Goal: Task Accomplishment & Management: Manage account settings

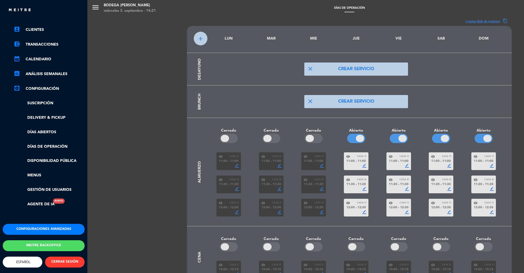
scroll to position [37, 0]
click at [35, 172] on link "Menus" at bounding box center [49, 175] width 71 height 6
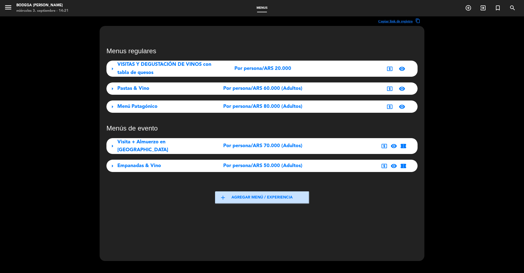
click at [161, 69] on div "VISITAS Y DEGUSTACIÓN DE VINOS con tabla de quesos" at bounding box center [165, 69] width 97 height 16
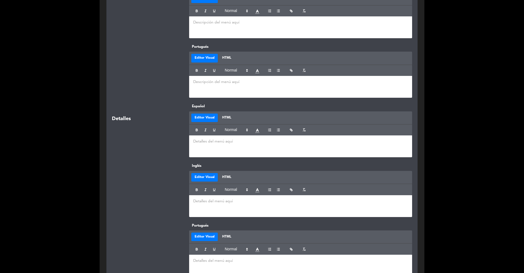
scroll to position [89, 0]
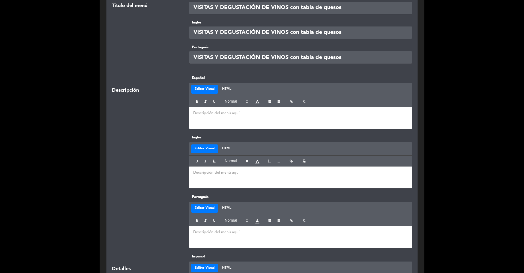
click at [204, 116] on div at bounding box center [300, 118] width 223 height 22
click at [206, 171] on p at bounding box center [300, 173] width 215 height 6
click at [201, 235] on div at bounding box center [300, 237] width 223 height 22
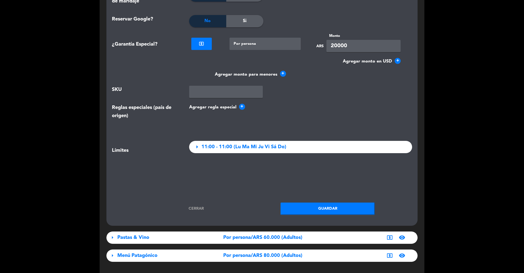
scroll to position [755, 0]
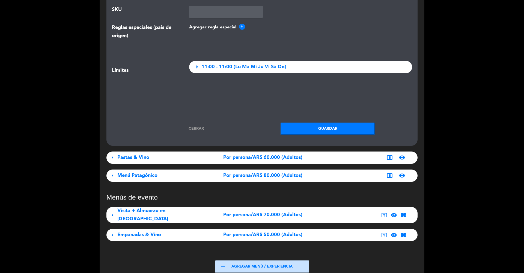
click at [328, 123] on button "Guardar" at bounding box center [328, 129] width 94 height 12
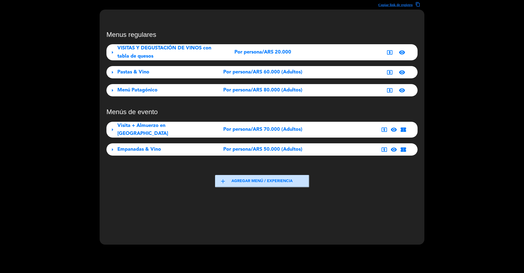
click at [175, 89] on div "Menú Patagónico" at bounding box center [165, 90] width 97 height 8
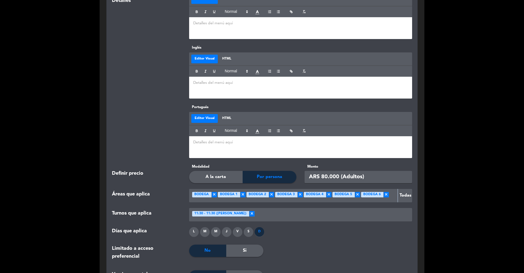
scroll to position [545, 0]
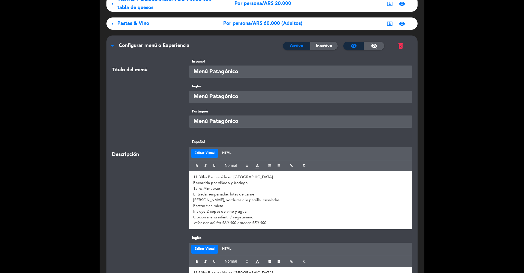
click at [166, 47] on span "Configurar menú o Experiencia" at bounding box center [154, 45] width 71 height 5
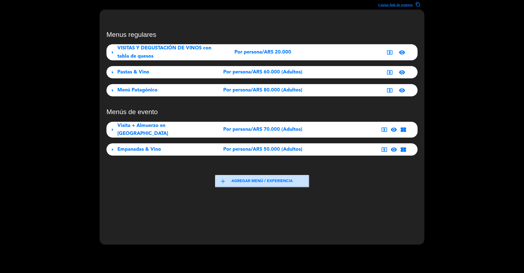
click at [135, 74] on span "Pastas & Vino" at bounding box center [133, 72] width 32 height 5
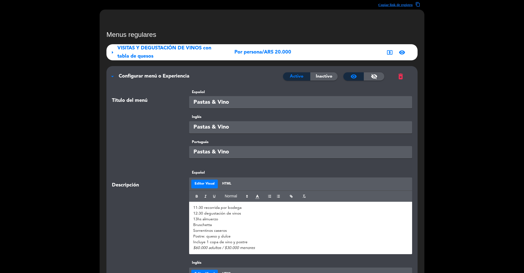
scroll to position [61, 0]
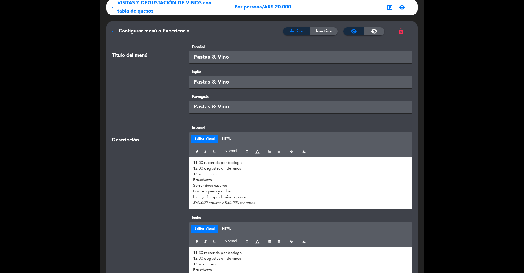
click at [231, 190] on p "Postre: queso y dulce" at bounding box center [300, 192] width 215 height 6
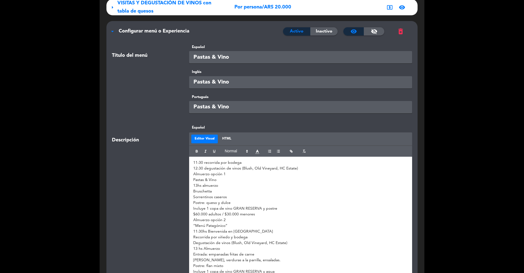
scroll to position [167, 0]
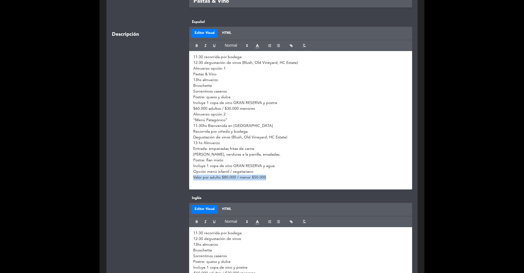
drag, startPoint x: 261, startPoint y: 177, endPoint x: 183, endPoint y: 177, distance: 78.1
click at [183, 177] on div "Descripción Español Editor Visual HTML 11:30 recorrida por bodega 12:30 degusta…" at bounding box center [262, 107] width 309 height 176
click at [206, 45] on icon "button" at bounding box center [206, 46] width 4 height 4
click at [258, 123] on p "11:30hs Bienvenida en [GEOGRAPHIC_DATA]" at bounding box center [300, 126] width 215 height 6
click at [202, 56] on p "11:30 recorrida por bodega" at bounding box center [300, 57] width 215 height 6
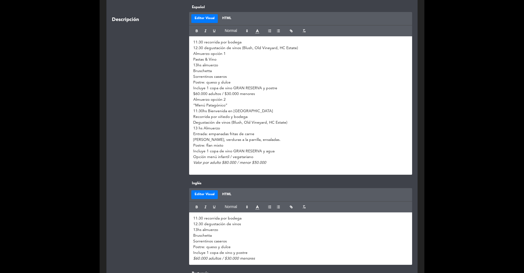
scroll to position [187, 0]
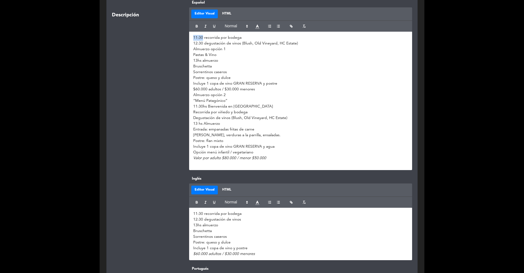
drag, startPoint x: 202, startPoint y: 36, endPoint x: 190, endPoint y: 37, distance: 11.2
click at [190, 37] on div "11:30 recorrida por bodega 12:30 degustación de vinos (Blush, Old Vineyard, HC …" at bounding box center [300, 101] width 223 height 138
click at [194, 28] on button "button" at bounding box center [197, 26] width 8 height 7
drag, startPoint x: 202, startPoint y: 43, endPoint x: 188, endPoint y: 43, distance: 14.2
click at [188, 43] on div "Español Editor Visual HTML 11:30 recorrida por bodega 12:30 degustación de vino…" at bounding box center [301, 85] width 232 height 170
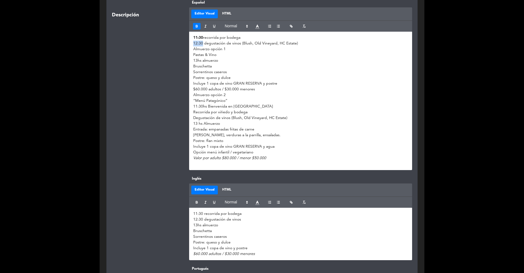
click at [197, 26] on icon "button" at bounding box center [197, 26] width 2 height 1
drag, startPoint x: 199, startPoint y: 61, endPoint x: 192, endPoint y: 61, distance: 6.8
click at [192, 61] on div "11:30 recorrida por bodega 12:30 degustación de vinos (Blush, Old Vineyard, HC …" at bounding box center [300, 101] width 223 height 138
click at [195, 24] on icon "button" at bounding box center [197, 26] width 4 height 4
click at [204, 38] on p "11:30 recorrida por bodega" at bounding box center [300, 38] width 215 height 6
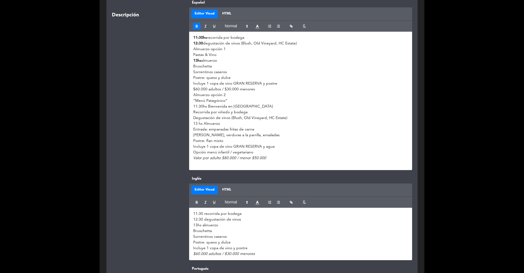
click at [203, 41] on p "12:30 degustación de vinos (Blush, Old Vineyard, HC Estate)" at bounding box center [300, 44] width 215 height 6
click at [204, 105] on p "11:30hs Bienvenida en [GEOGRAPHIC_DATA]" at bounding box center [300, 107] width 215 height 6
drag, startPoint x: 258, startPoint y: 90, endPoint x: 165, endPoint y: 90, distance: 92.6
click at [165, 90] on div "Descripción Español Editor Visual HTML 11:30hs recorrida por bodega 12:30hs deg…" at bounding box center [262, 88] width 309 height 176
click at [204, 26] on icon "button" at bounding box center [206, 26] width 4 height 4
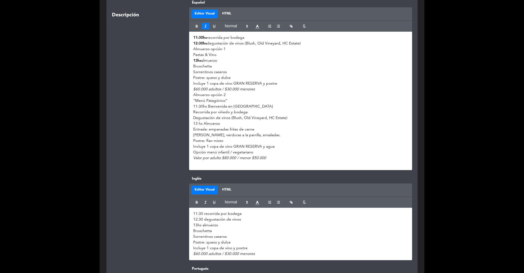
click at [260, 90] on p "$60.000 adultos / $30.000 menores" at bounding box center [300, 90] width 215 height 6
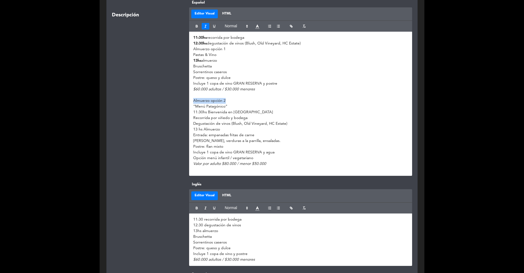
drag, startPoint x: 227, startPoint y: 99, endPoint x: 178, endPoint y: 96, distance: 49.2
click at [178, 97] on div "Descripción Español Editor Visual HTML 11:30hs recorrida por bodega 12:30hs deg…" at bounding box center [262, 91] width 309 height 182
click at [198, 27] on icon "button" at bounding box center [197, 26] width 4 height 4
click at [236, 98] on p "Almuerzo opción 2" at bounding box center [300, 101] width 215 height 6
drag, startPoint x: 226, startPoint y: 48, endPoint x: 187, endPoint y: 50, distance: 39.6
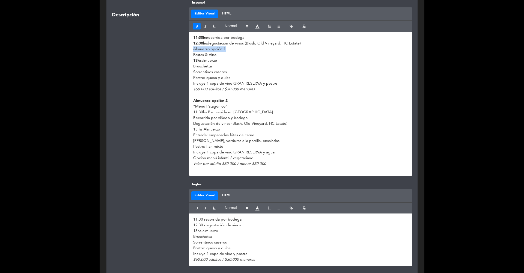
click at [187, 50] on div "Español Editor Visual HTML 11:30hs recorrida por bodega 12:30hs degustación de …" at bounding box center [301, 88] width 232 height 176
click at [196, 27] on icon "button" at bounding box center [197, 26] width 4 height 4
click at [235, 75] on p "Postre: queso y dulce" at bounding box center [300, 78] width 215 height 6
drag, startPoint x: 221, startPoint y: 54, endPoint x: 190, endPoint y: 55, distance: 31.2
click at [190, 55] on div "11:30hs recorrida por bodega 12:30hs degustación de vinos (Blush, Old Vineyard,…" at bounding box center [300, 104] width 223 height 144
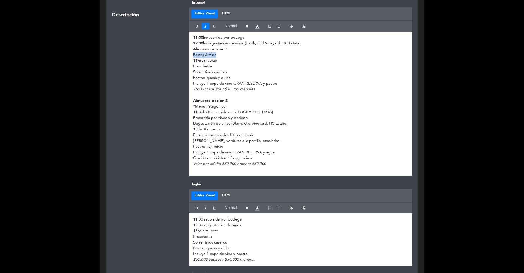
click at [205, 26] on icon "button" at bounding box center [206, 26] width 4 height 4
click at [214, 26] on icon "button" at bounding box center [214, 26] width 2 height 2
click at [227, 106] on p "“Menú Patagónico”" at bounding box center [300, 107] width 215 height 6
drag, startPoint x: 226, startPoint y: 106, endPoint x: 195, endPoint y: 106, distance: 30.3
click at [195, 106] on p "“Menú Patagónico”" at bounding box center [300, 107] width 215 height 6
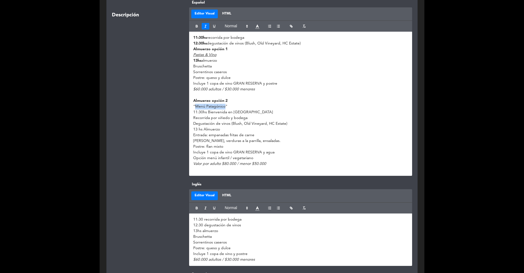
click at [205, 27] on icon "button" at bounding box center [206, 26] width 4 height 4
click at [214, 27] on icon "button" at bounding box center [214, 26] width 4 height 4
click at [241, 108] on p "“ Menú Patagónico ”" at bounding box center [300, 107] width 215 height 6
click at [196, 106] on u "Menú Patagónico" at bounding box center [210, 107] width 30 height 4
click at [259, 96] on p at bounding box center [300, 95] width 215 height 6
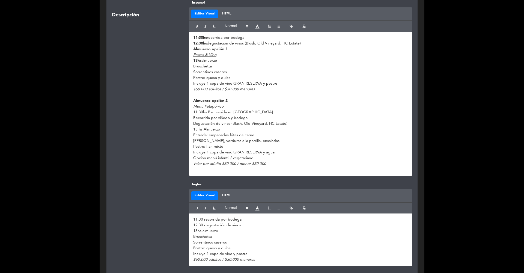
click at [283, 165] on p "Valor por adulto $80.000 / menor $50.000" at bounding box center [300, 164] width 215 height 6
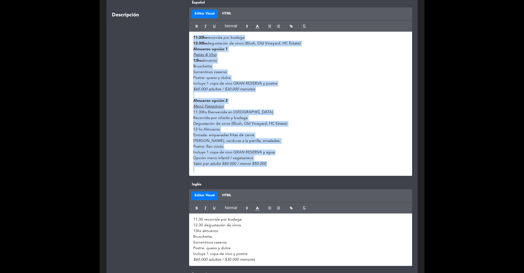
click at [173, 142] on div "Descripción" at bounding box center [146, 88] width 77 height 176
